Goal: Find specific page/section: Find specific page/section

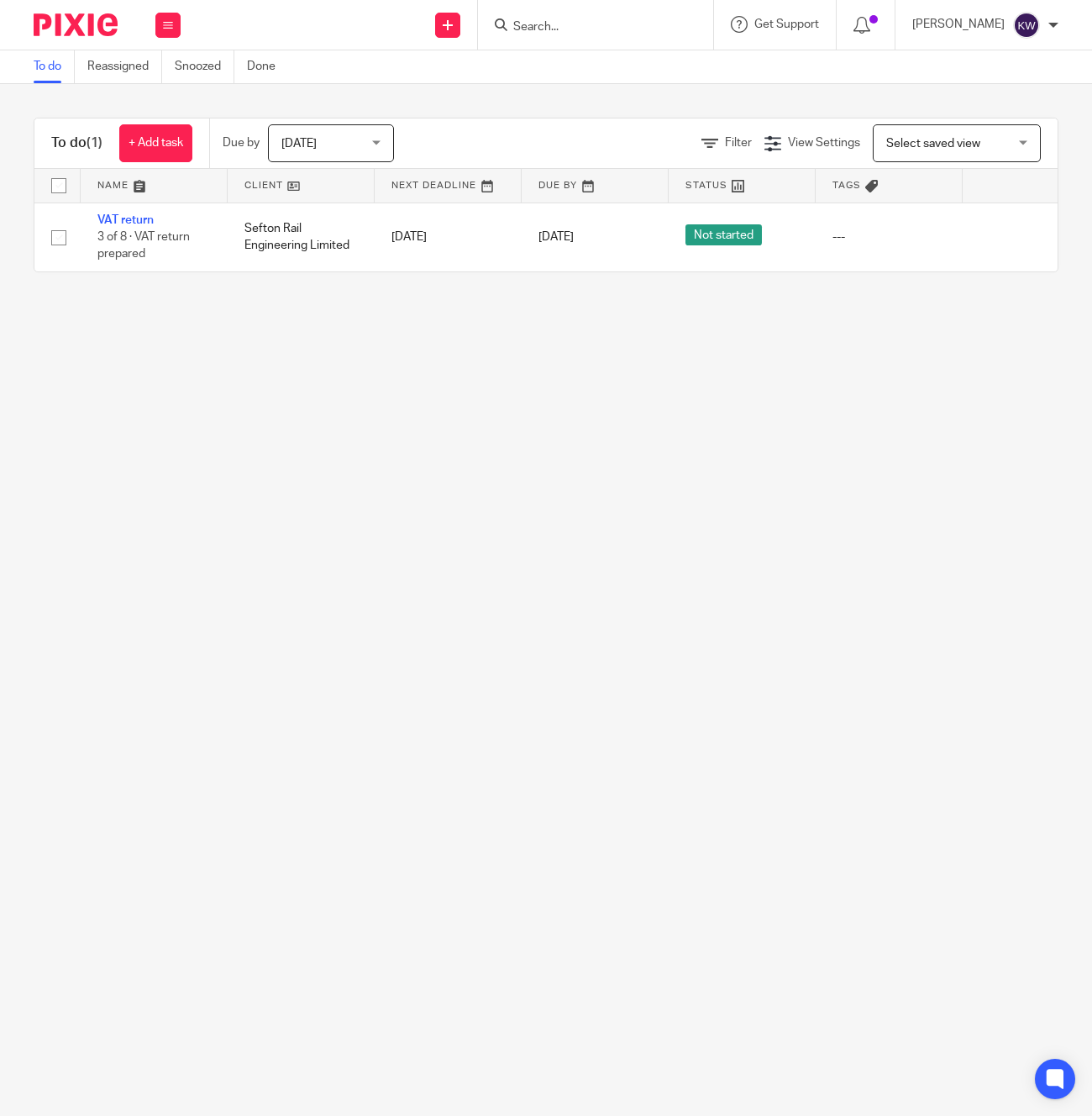
click at [602, 29] on input "Search" at bounding box center [587, 27] width 152 height 15
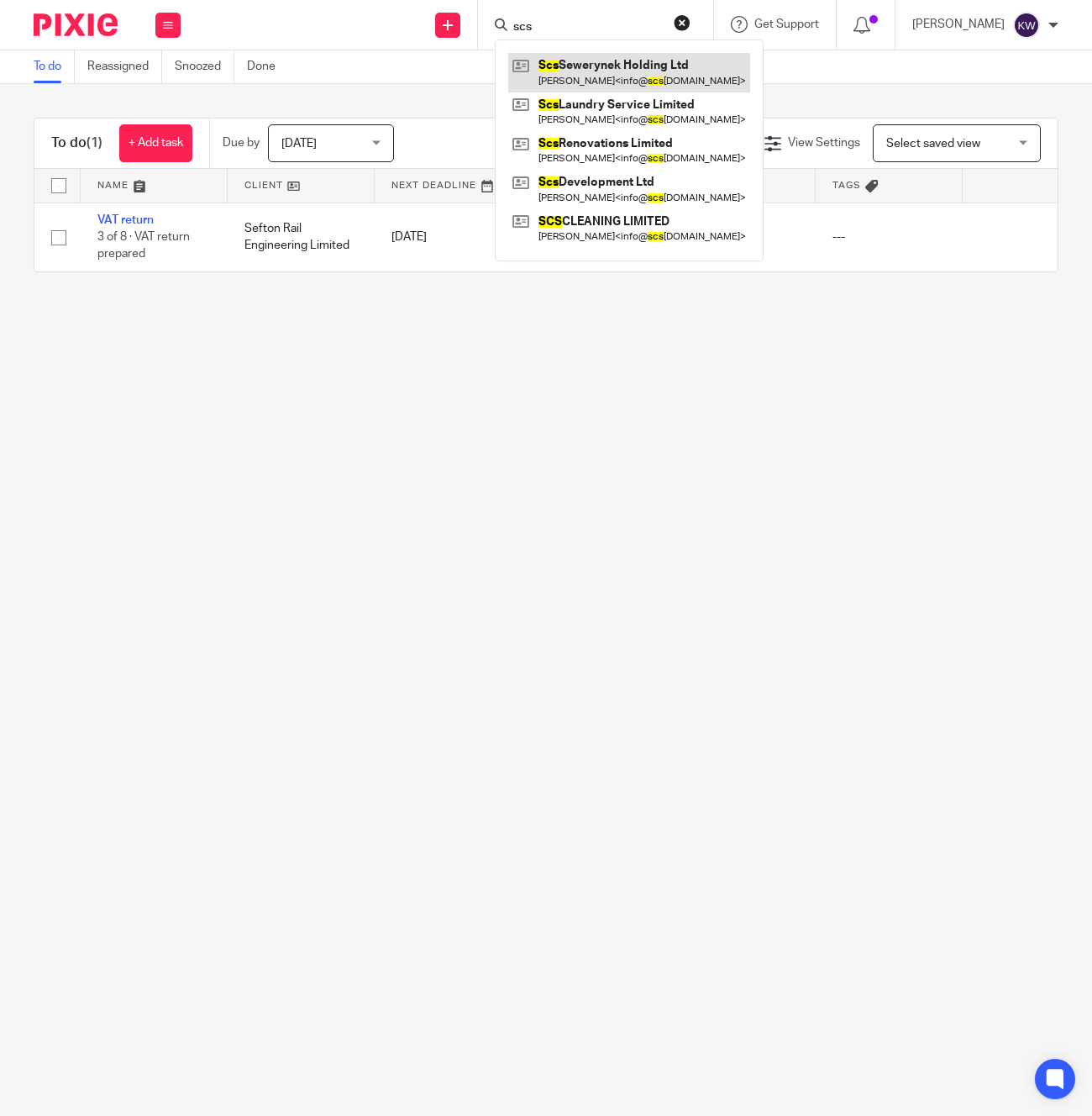
type input "scs"
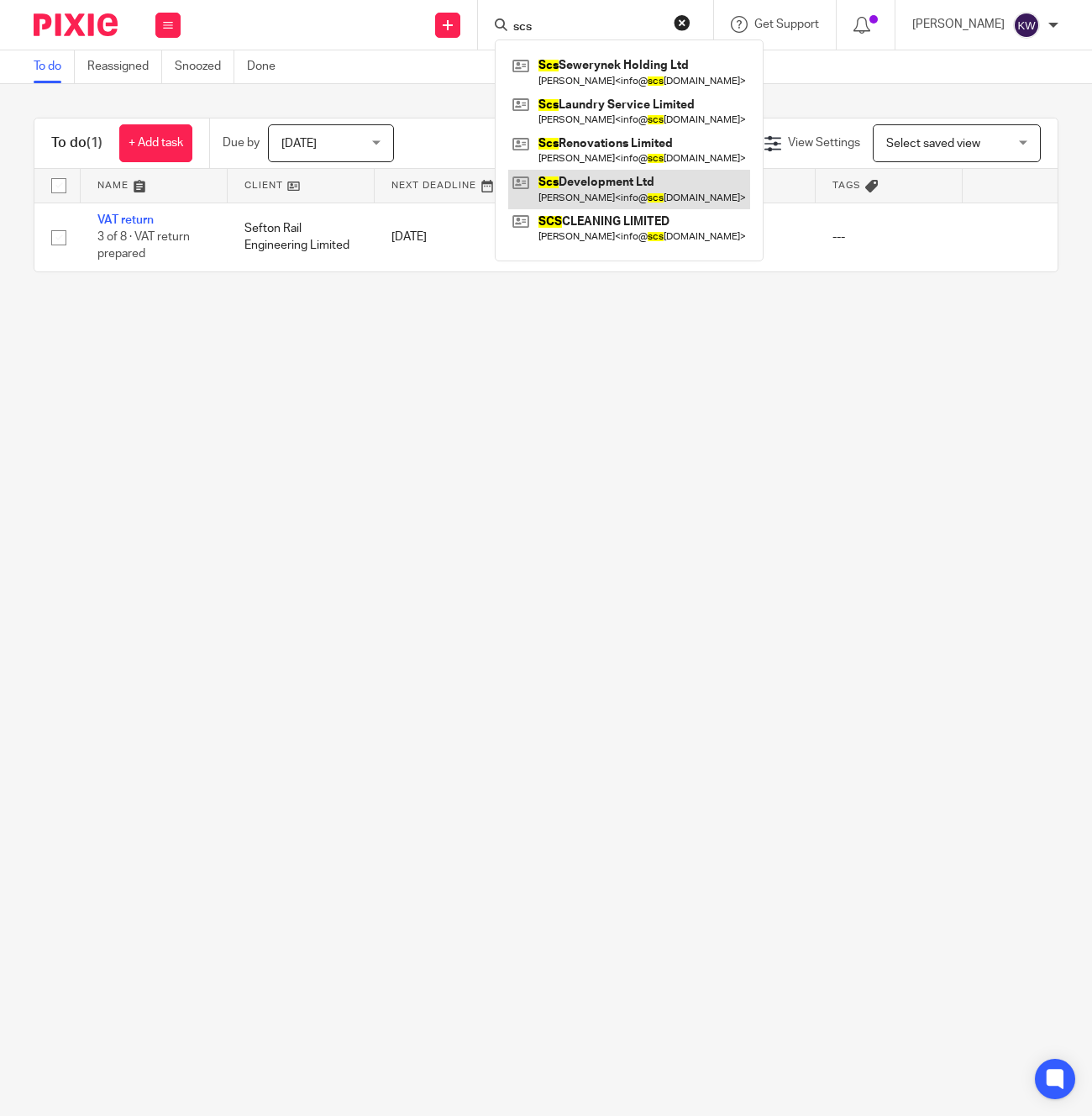
click at [614, 180] on link at bounding box center [629, 189] width 242 height 38
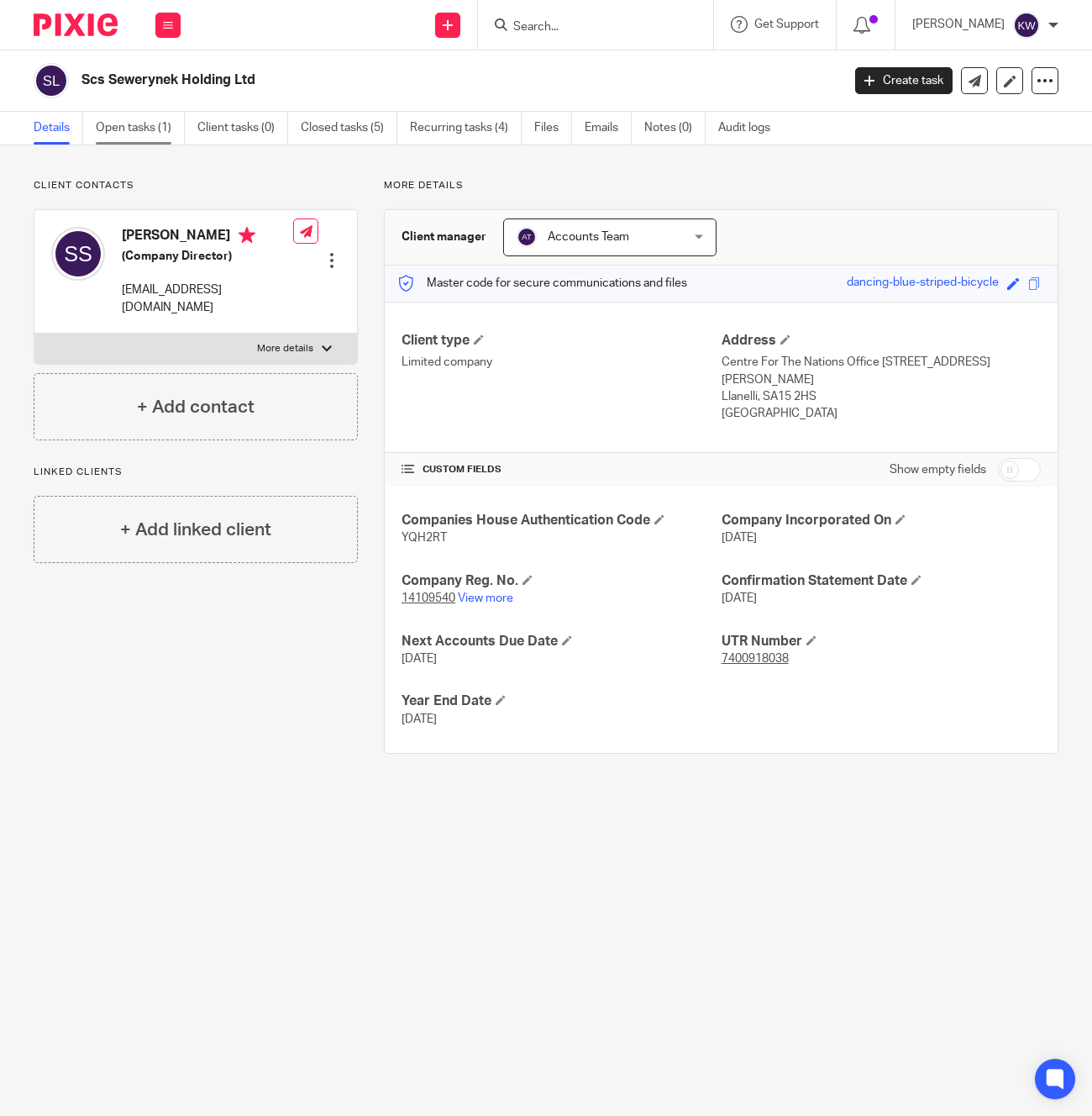
click at [145, 129] on link "Open tasks (1)" at bounding box center [140, 128] width 89 height 33
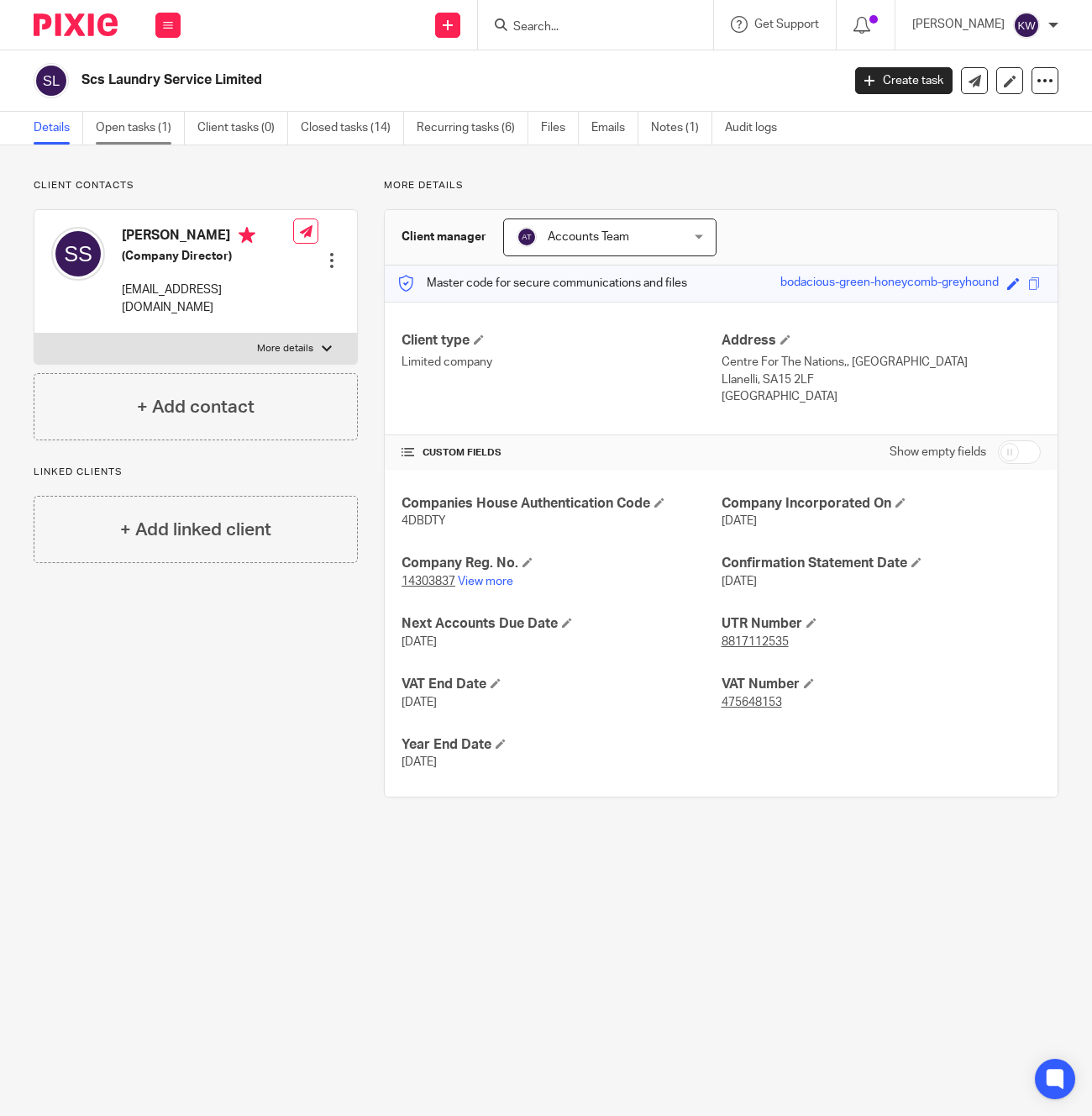
click at [144, 135] on link "Open tasks (1)" at bounding box center [140, 128] width 89 height 33
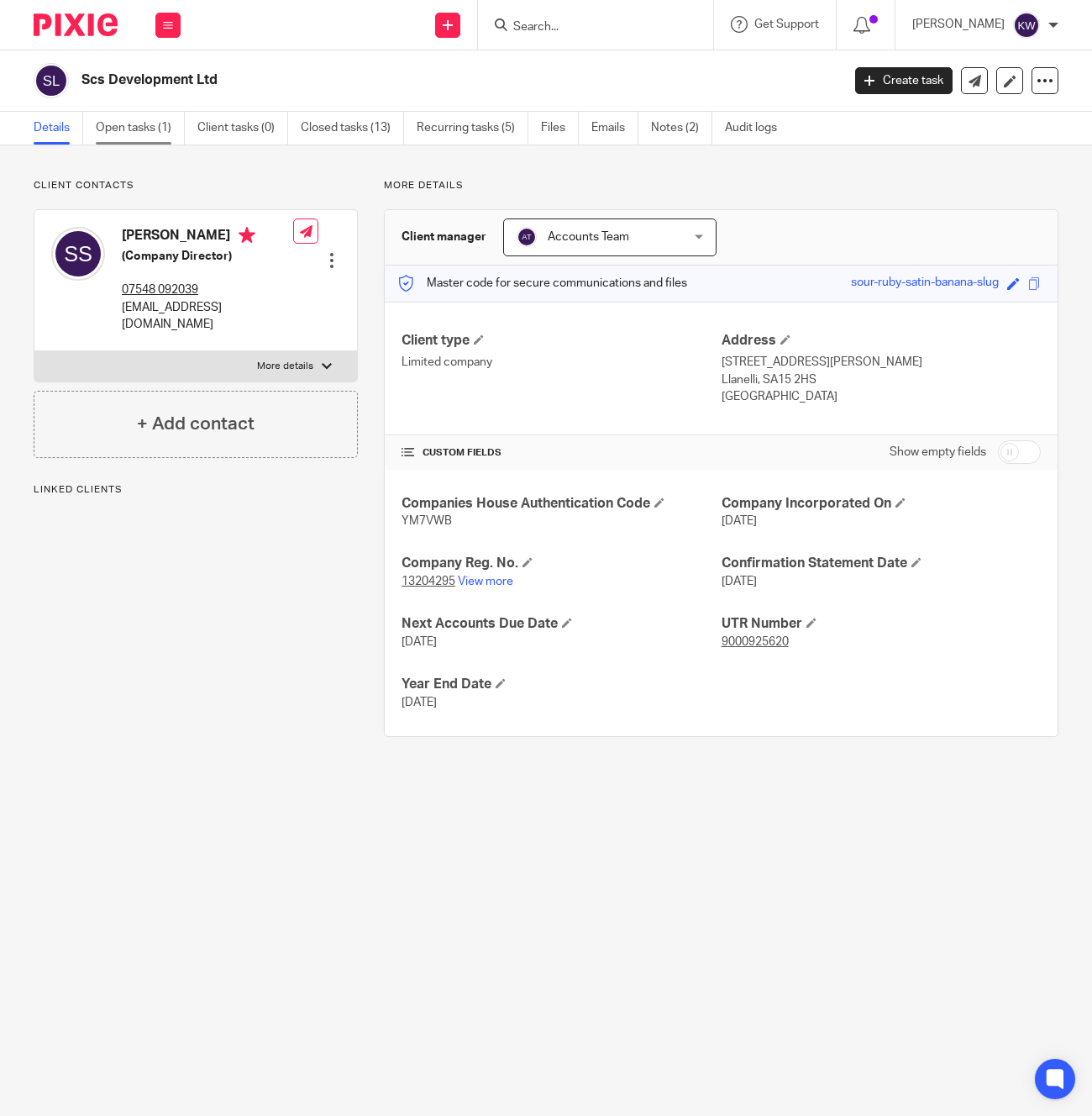
click at [116, 133] on link "Open tasks (1)" at bounding box center [140, 128] width 89 height 33
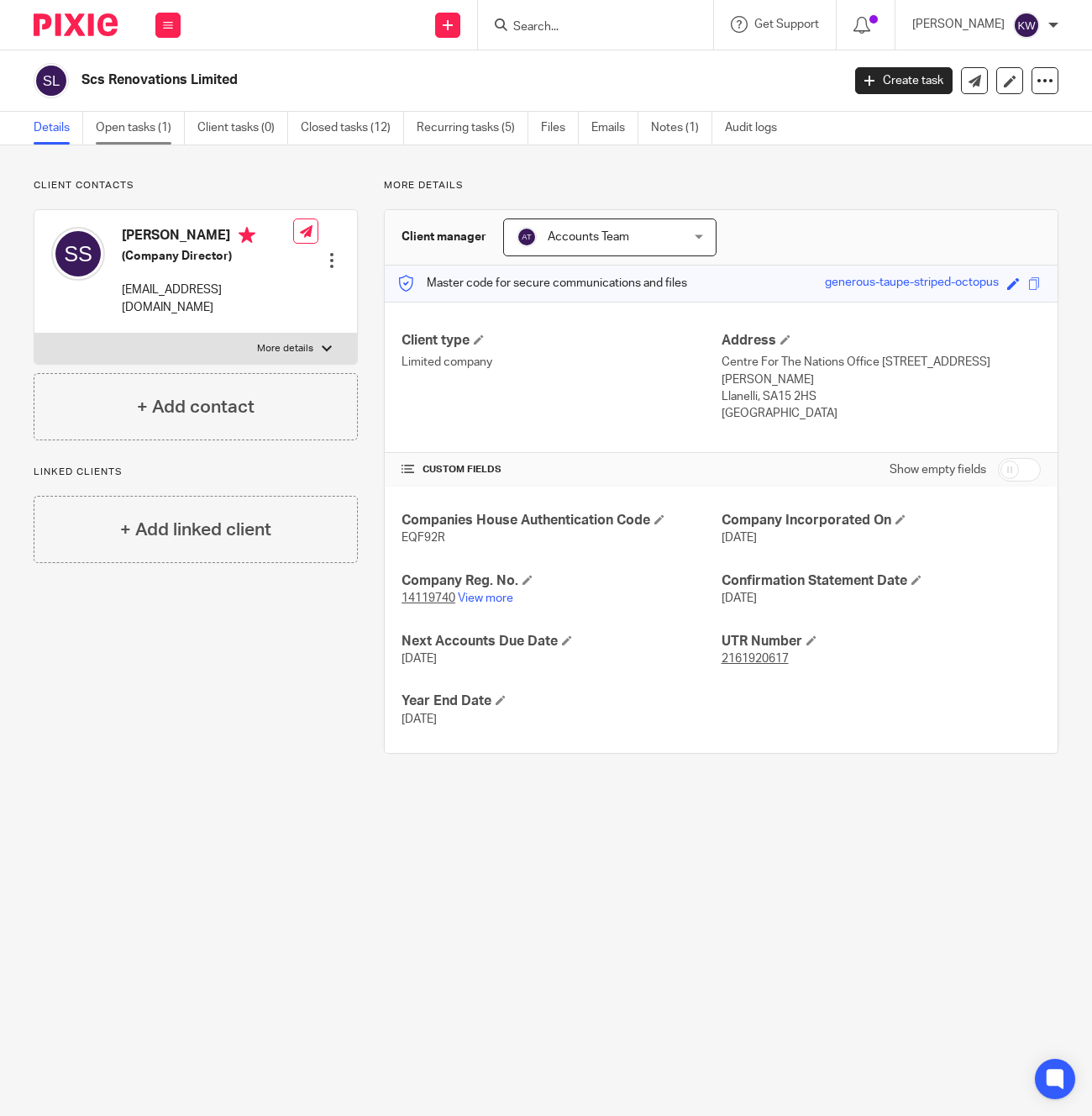
click at [137, 121] on link "Open tasks (1)" at bounding box center [140, 128] width 89 height 33
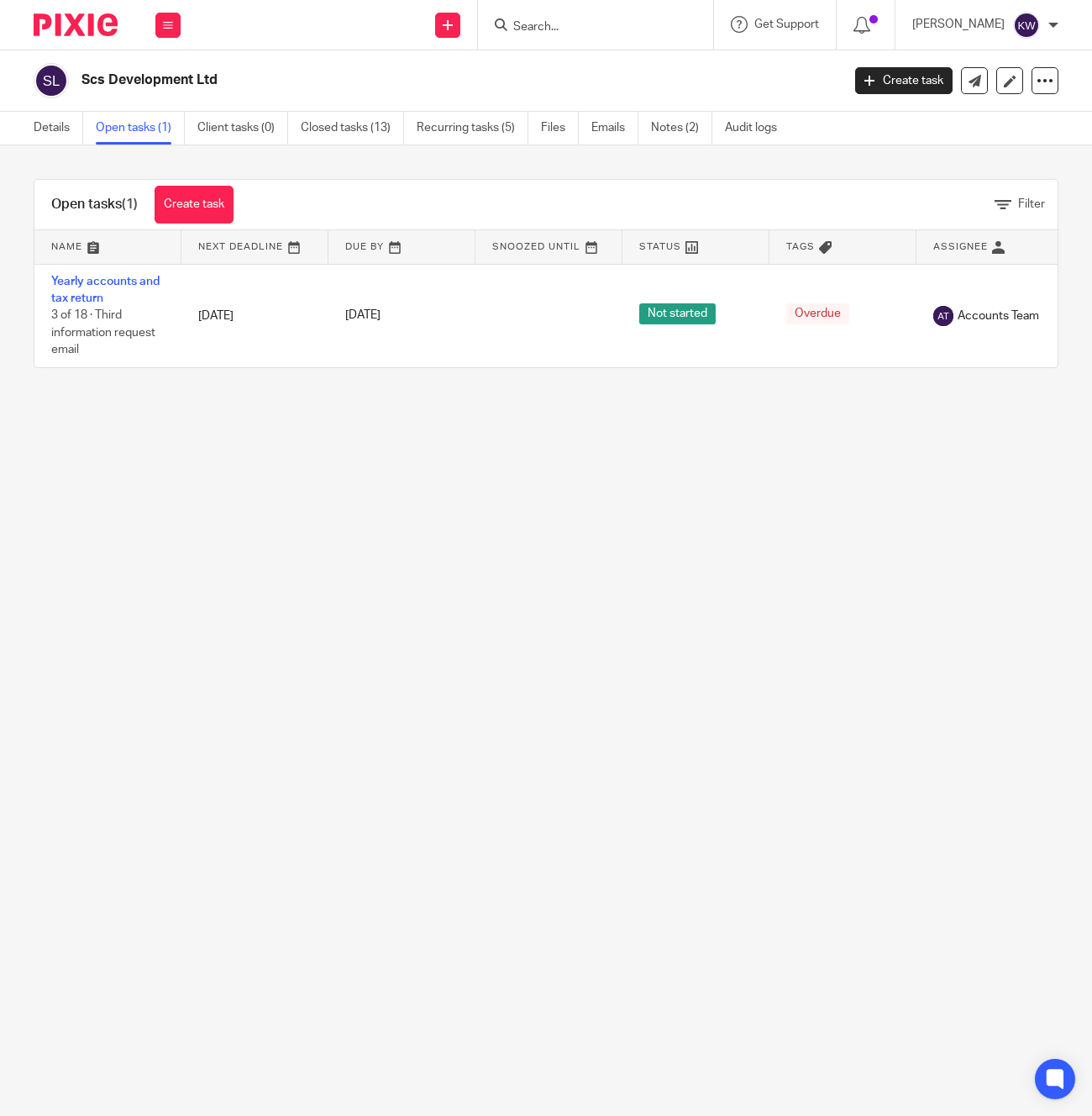
click at [638, 29] on input "Search" at bounding box center [587, 27] width 152 height 15
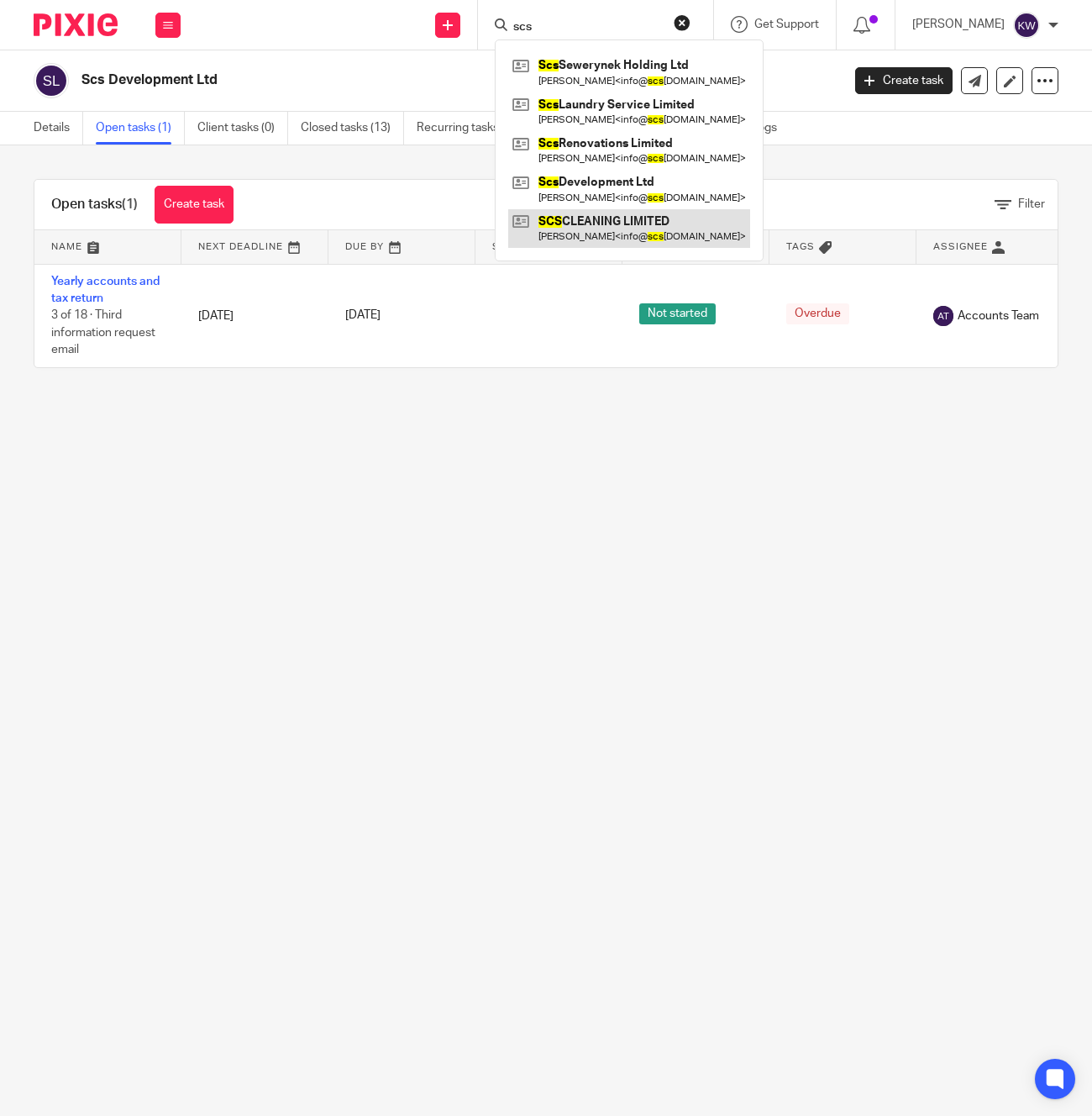
type input "scs"
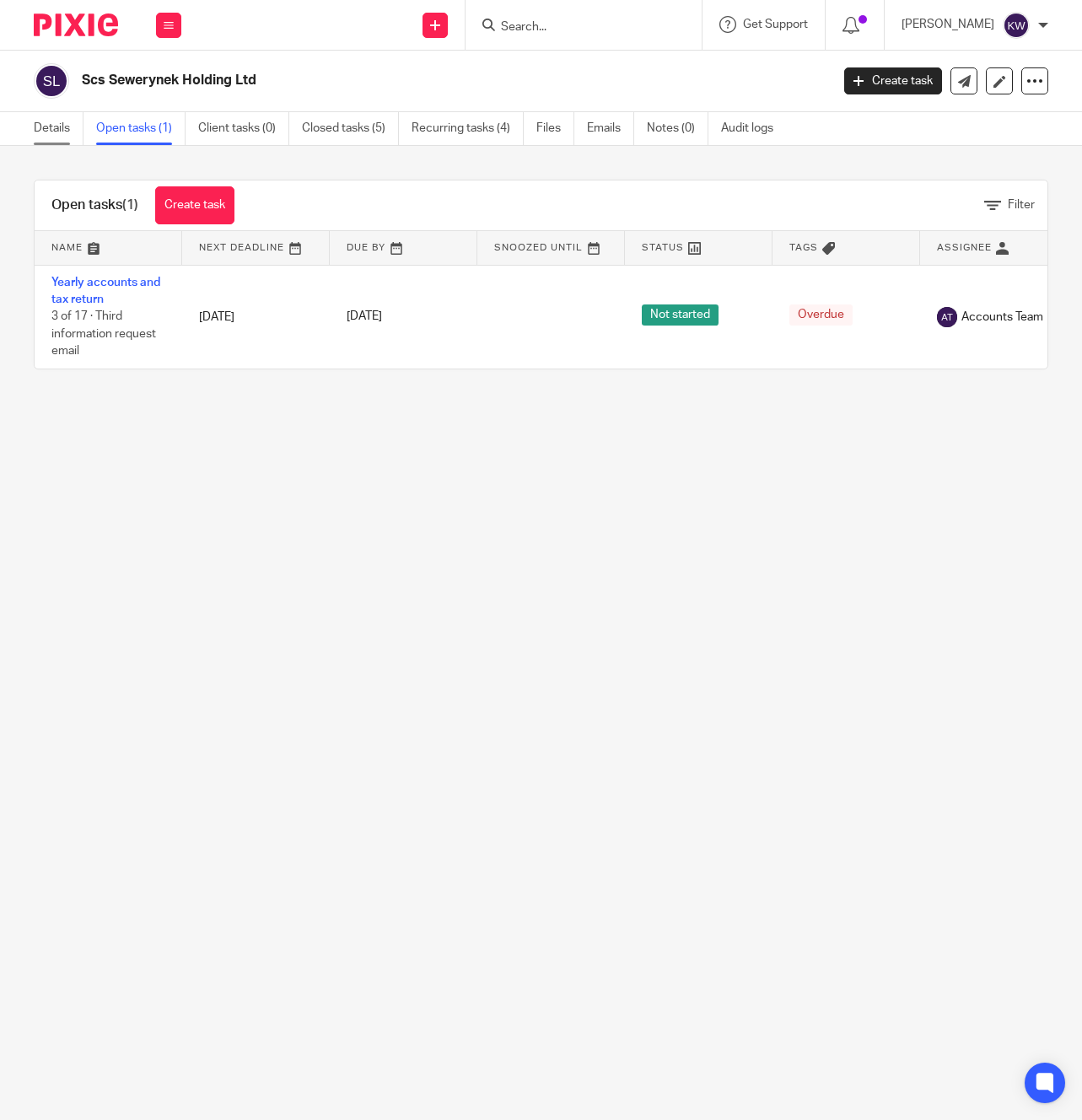
click at [58, 137] on link "Details" at bounding box center [59, 129] width 50 height 33
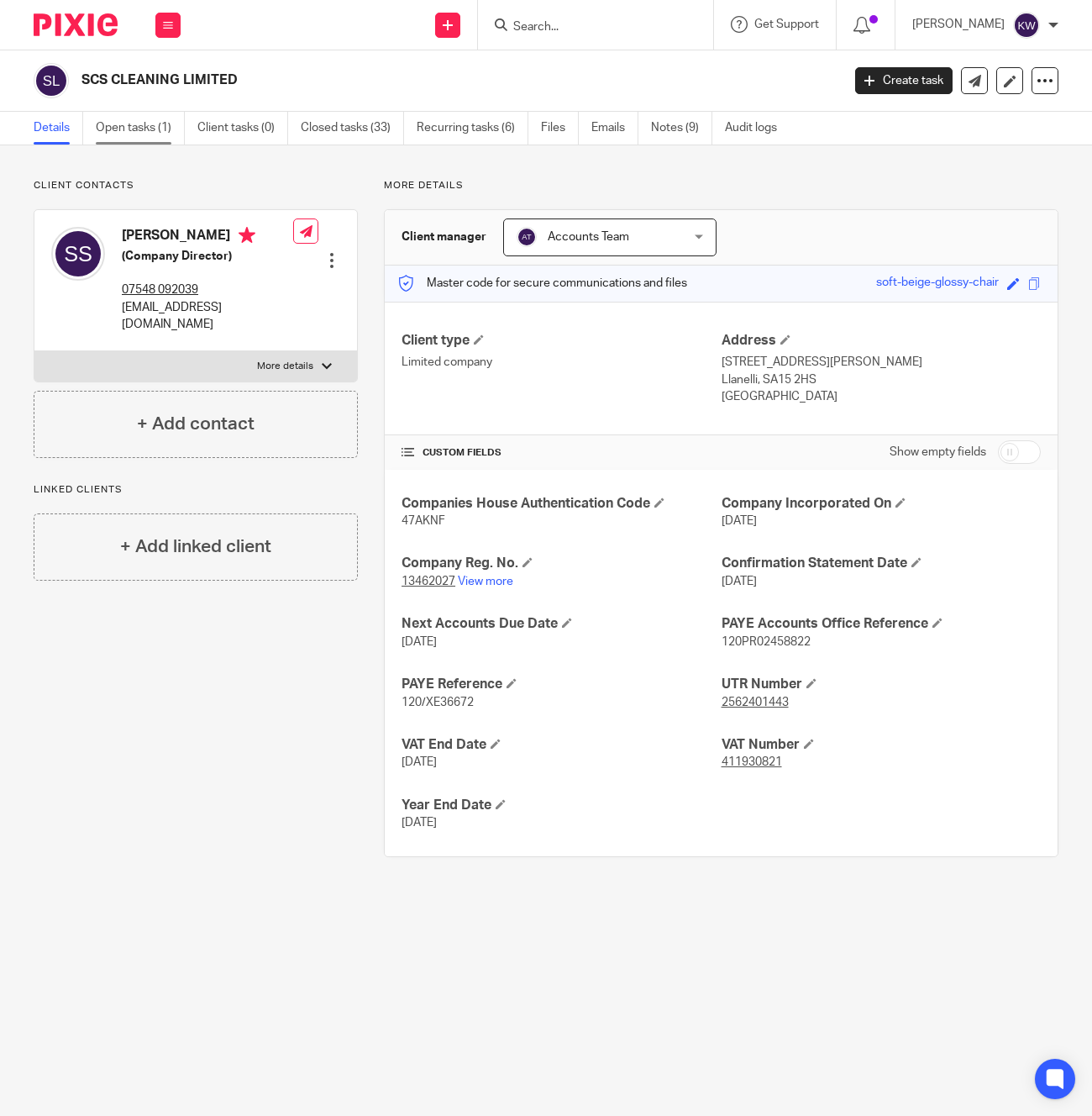
click at [133, 144] on link "Open tasks (1)" at bounding box center [140, 128] width 89 height 33
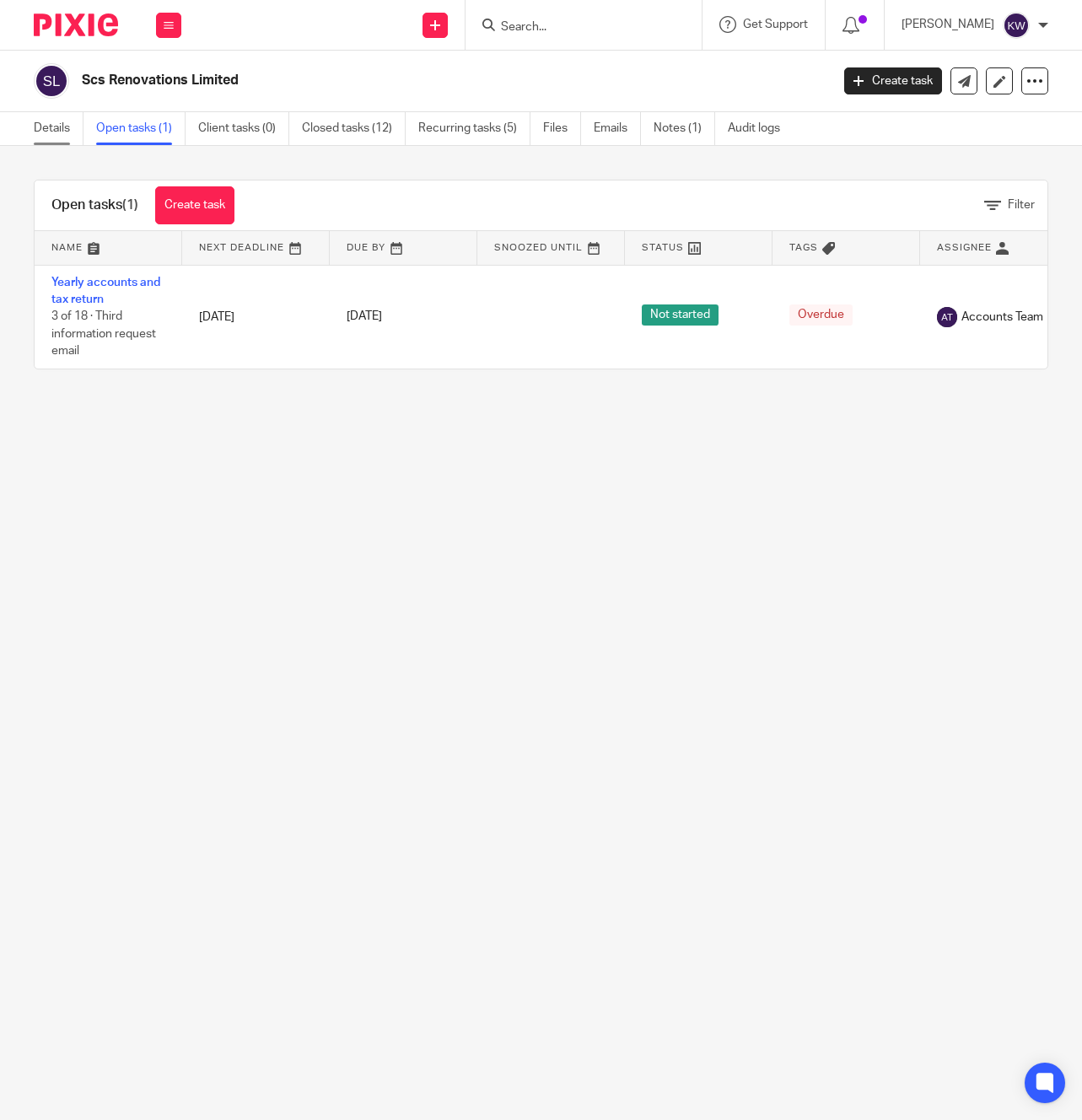
click at [61, 131] on link "Details" at bounding box center [59, 129] width 50 height 33
click at [605, 37] on div at bounding box center [583, 24] width 236 height 50
click at [576, 20] on input "Search" at bounding box center [576, 27] width 152 height 15
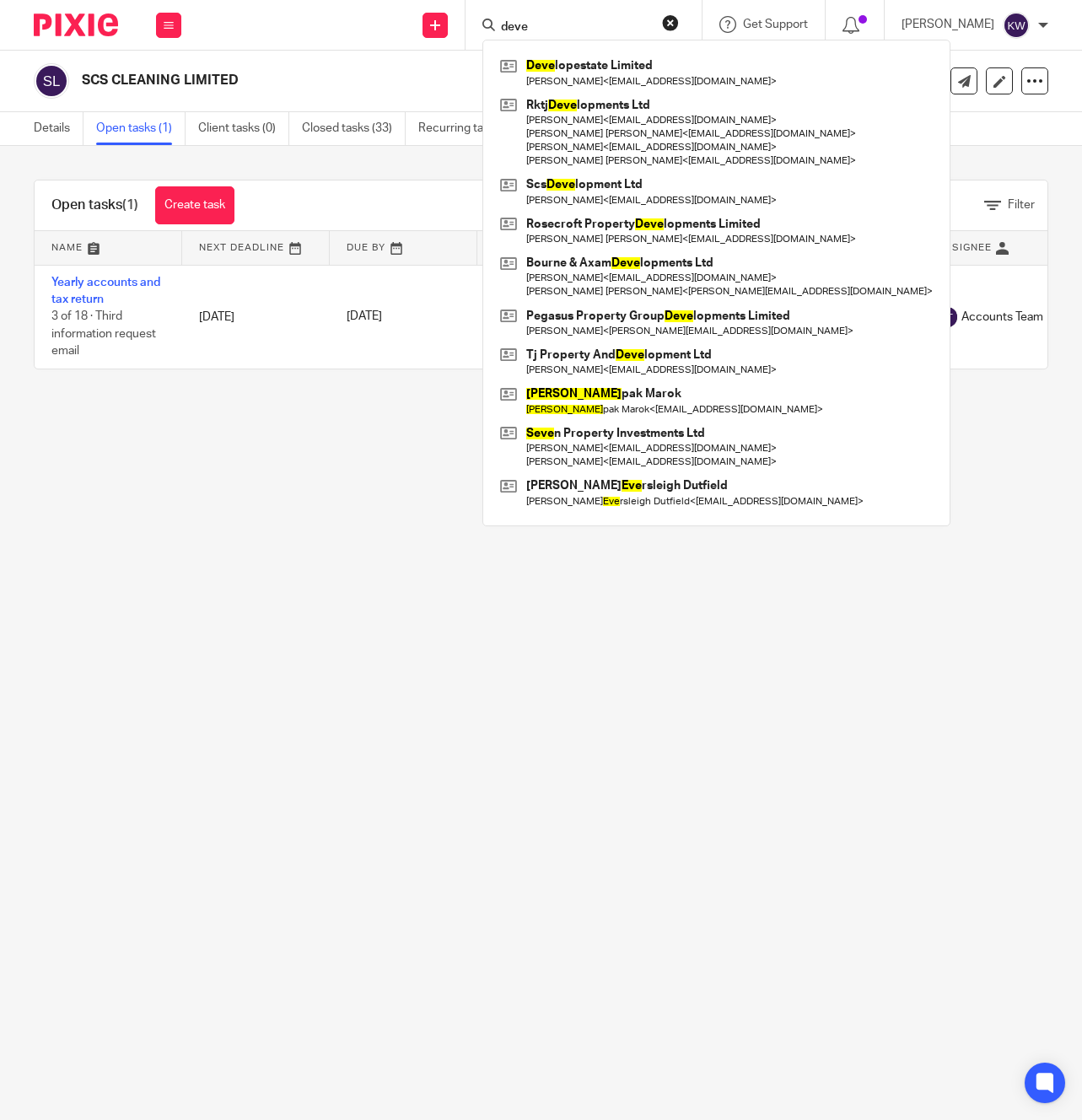
type input "deve"
click at [248, 477] on main "SCS CLEANING LIMITED Create task Update from Companies House Export data Merge …" at bounding box center [541, 560] width 1082 height 1120
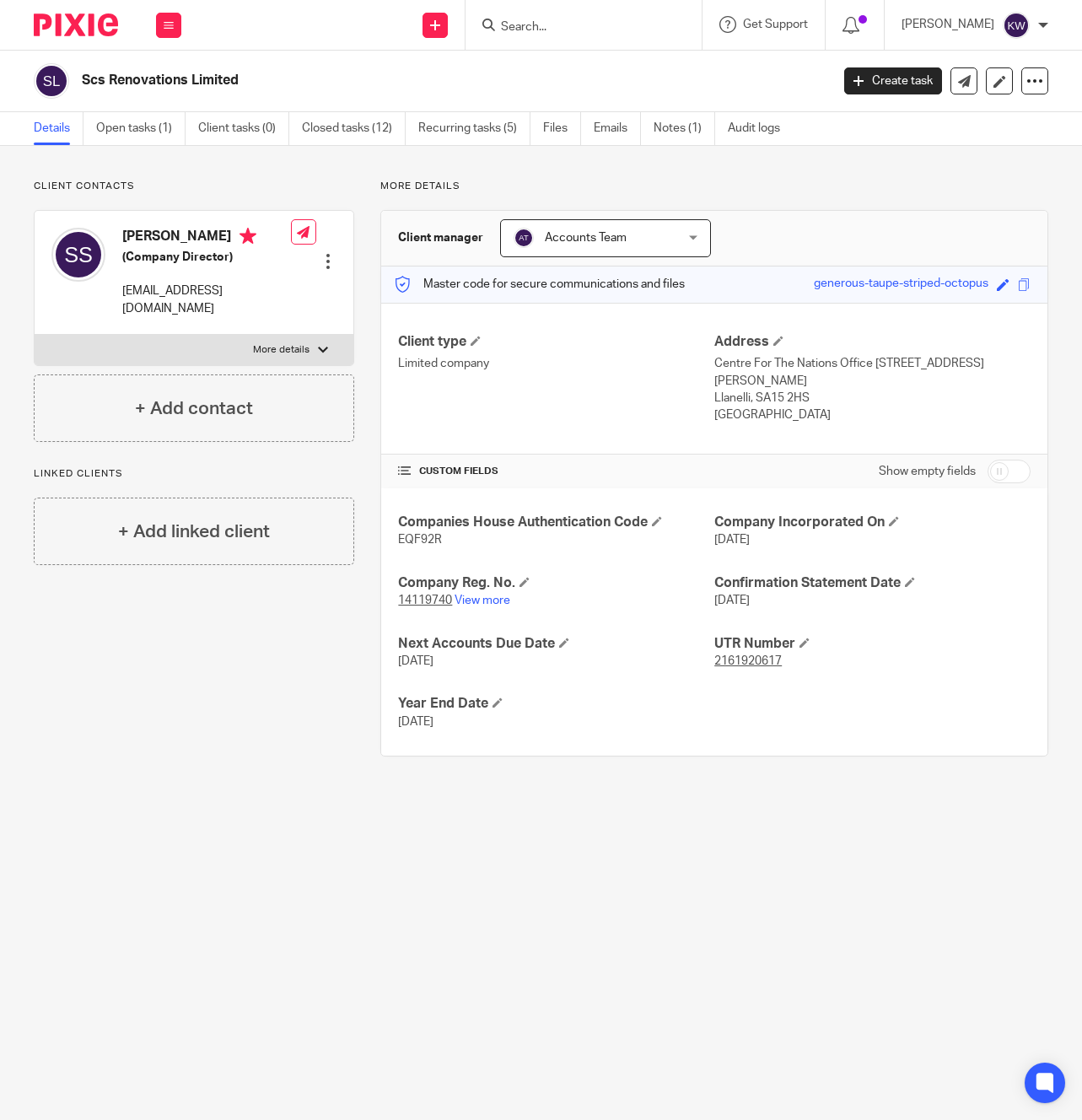
click at [583, 30] on input "Search" at bounding box center [576, 27] width 152 height 15
